Goal: Check status: Check status

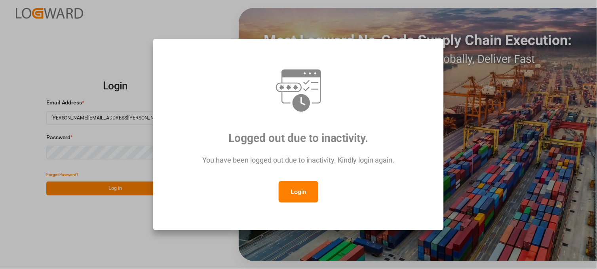
click at [298, 187] on button "Login" at bounding box center [299, 191] width 40 height 21
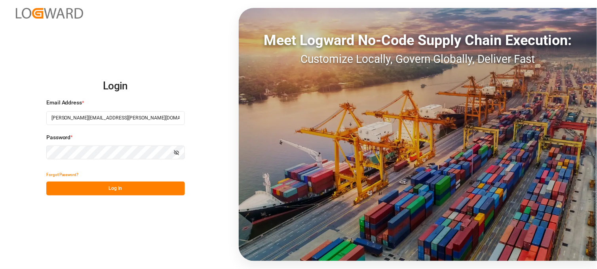
click at [136, 185] on button "Log In" at bounding box center [115, 189] width 138 height 14
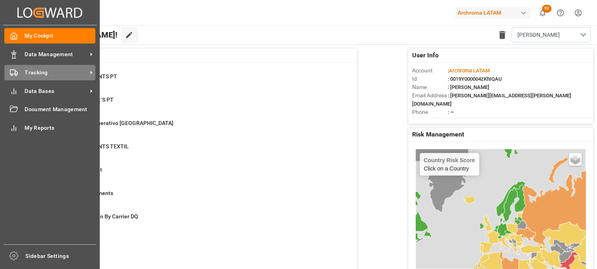
click at [24, 72] on div "Tracking Tracking" at bounding box center [49, 72] width 91 height 15
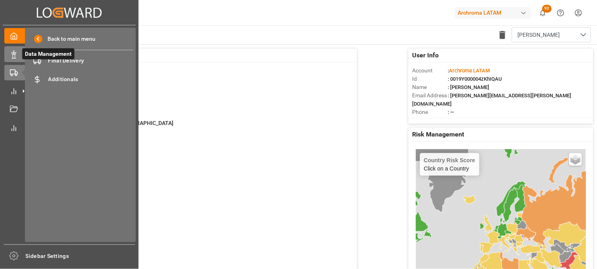
click at [10, 57] on icon at bounding box center [14, 55] width 8 height 8
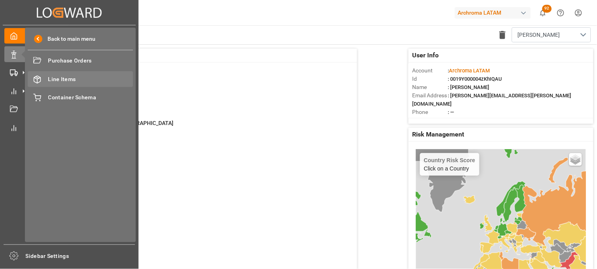
click at [42, 76] on div "Line Items Line Items" at bounding box center [80, 78] width 105 height 15
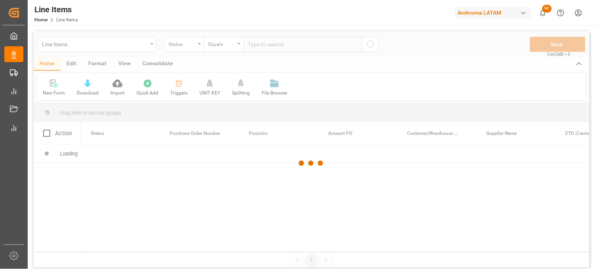
click at [152, 45] on div at bounding box center [311, 163] width 555 height 264
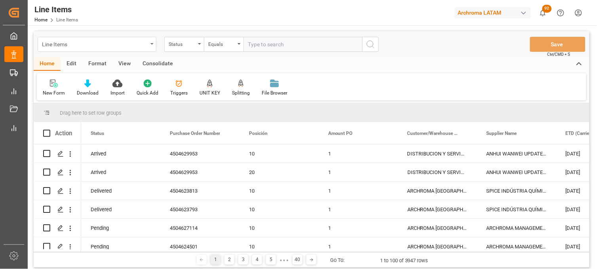
click at [150, 45] on div "Line Items" at bounding box center [97, 44] width 119 height 15
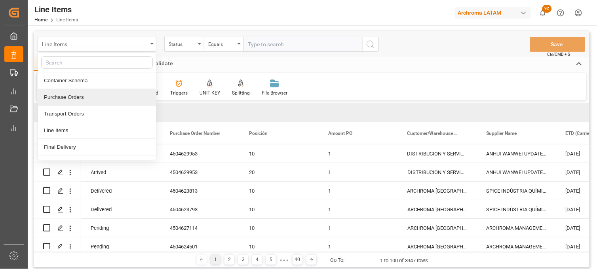
drag, startPoint x: 129, startPoint y: 83, endPoint x: 129, endPoint y: 95, distance: 11.9
click at [129, 95] on div "Container Schema Purchase Orders Transport Orders Line Items Final Delivery Add…" at bounding box center [97, 107] width 119 height 108
click at [115, 97] on div "Purchase Orders" at bounding box center [97, 97] width 118 height 17
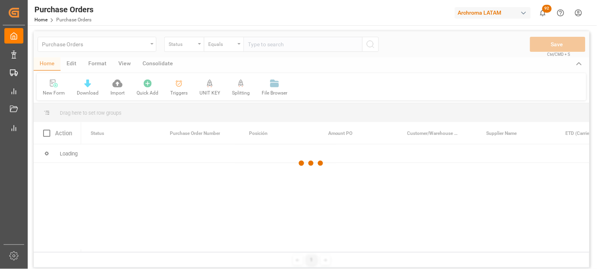
click at [193, 49] on div at bounding box center [311, 163] width 555 height 264
click at [196, 45] on div at bounding box center [311, 163] width 555 height 264
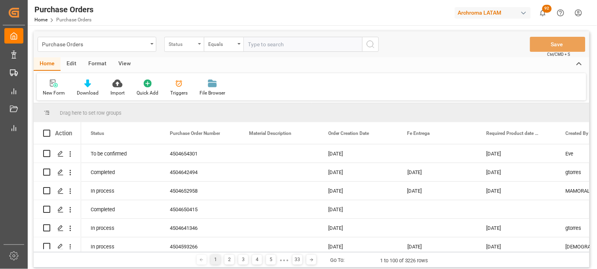
click at [200, 43] on icon "open menu" at bounding box center [199, 44] width 3 height 2
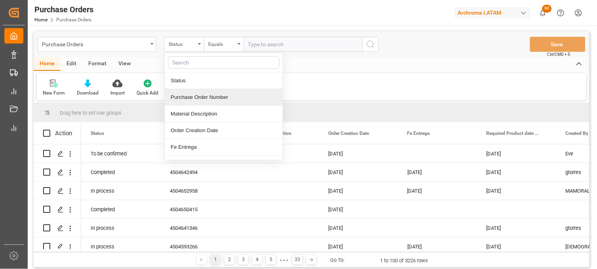
click at [203, 100] on div "Purchase Order Number" at bounding box center [224, 97] width 118 height 17
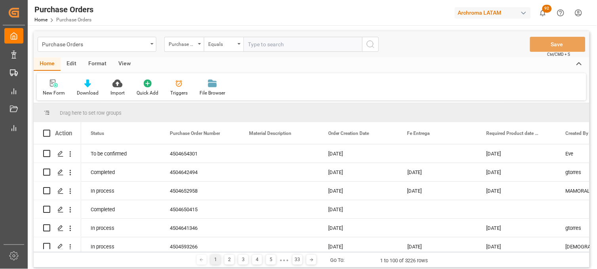
click at [254, 41] on input "text" at bounding box center [302, 44] width 119 height 15
paste input "4504652958"
type input "4504652958"
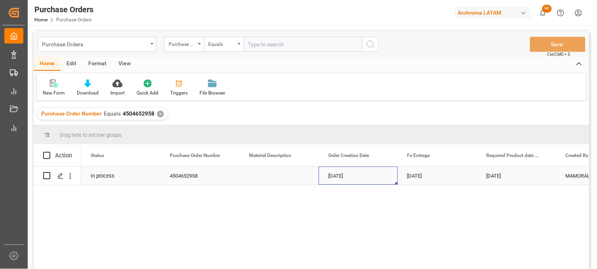
click at [337, 178] on div "[DATE]" at bounding box center [357, 176] width 79 height 18
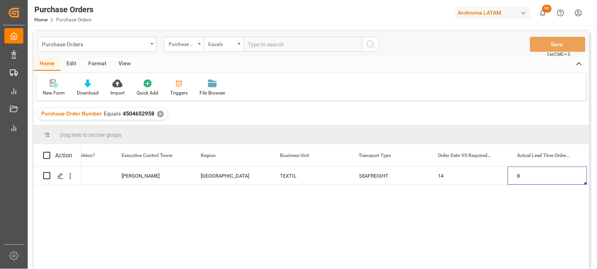
scroll to position [0, 1710]
